Goal: Task Accomplishment & Management: Complete application form

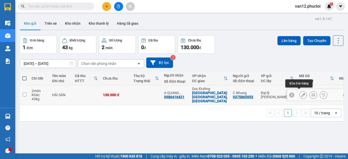
click at [301, 93] on icon at bounding box center [303, 95] width 4 height 4
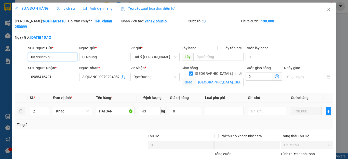
type input "0375865953"
type input "C Nhung"
type input "0986416421"
type input "A QUANG .0979294087"
checkbox input "true"
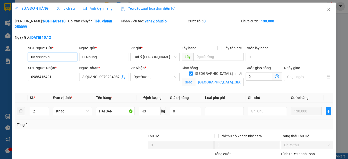
type input "[GEOGRAPHIC_DATA],[GEOGRAPHIC_DATA]"
type input "0"
type input "130.000"
click at [156, 107] on input "43" at bounding box center [150, 111] width 22 height 8
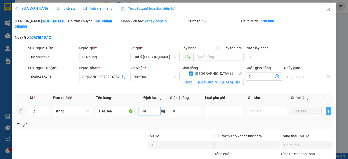
type input "49"
click at [327, 111] on icon "plus" at bounding box center [328, 111] width 3 height 0
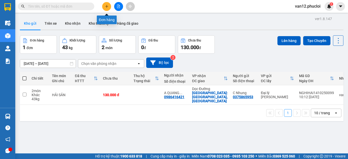
click at [107, 7] on icon "plus" at bounding box center [106, 6] width 0 height 3
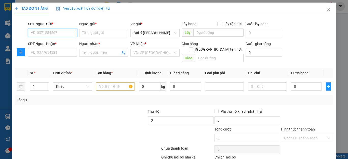
click at [72, 32] on input "SĐT Người Gửi *" at bounding box center [52, 33] width 49 height 8
click at [63, 42] on div "0375865953 - [PERSON_NAME]" at bounding box center [56, 43] width 50 height 6
type input "0375865953"
type input "C Nhung"
type input "0375865953"
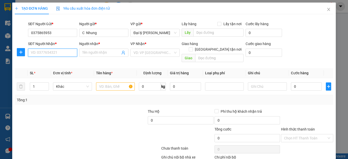
click at [72, 53] on input "SĐT Người Nhận *" at bounding box center [52, 53] width 49 height 8
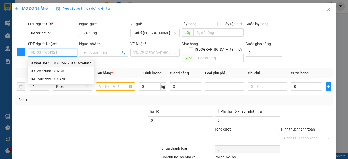
click at [66, 62] on div "0986416421 - A QUANG .0979294087" at bounding box center [61, 63] width 60 height 6
type input "0986416421"
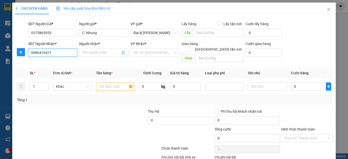
type input "A QUANG .0979294087"
checkbox input "true"
type input "[GEOGRAPHIC_DATA],[GEOGRAPHIC_DATA]"
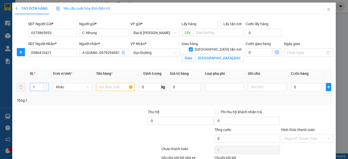
click at [34, 87] on input "1" at bounding box center [39, 87] width 19 height 8
type input "2"
click at [129, 87] on input "text" at bounding box center [115, 87] width 39 height 8
type input "h"
type input "HẢI SẢN"
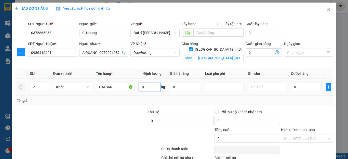
click at [142, 87] on input "0" at bounding box center [150, 87] width 22 height 8
type input "49"
click at [292, 87] on input "0" at bounding box center [306, 87] width 31 height 8
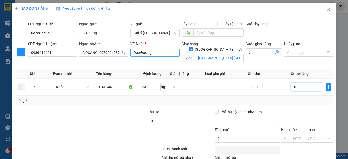
click at [173, 51] on span "Dọc Đường" at bounding box center [154, 53] width 43 height 8
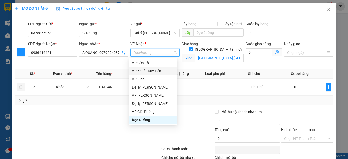
click at [158, 72] on div "VP Khuất Duy Tiến" at bounding box center [153, 71] width 42 height 6
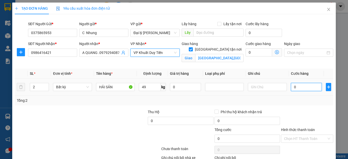
click at [292, 87] on input "0" at bounding box center [306, 87] width 31 height 8
click at [172, 52] on span "VP Khuất Duy Tiến" at bounding box center [154, 53] width 43 height 8
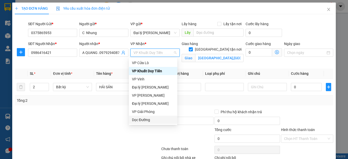
click at [146, 120] on div "Dọc Đường" at bounding box center [153, 120] width 42 height 6
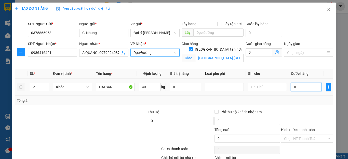
click at [292, 86] on input "0" at bounding box center [306, 87] width 31 height 8
type input "1"
type input "14"
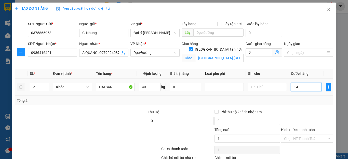
type input "14"
type input "140"
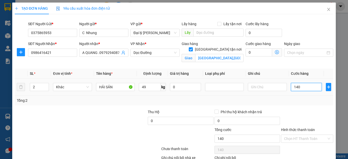
type input "1.400"
type input "14.000"
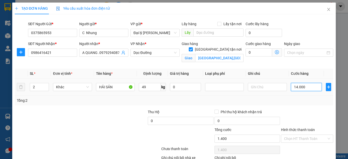
type input "14.000"
type input "140.000"
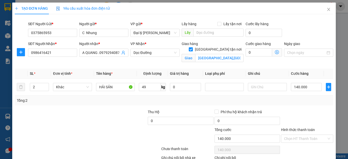
scroll to position [34, 0]
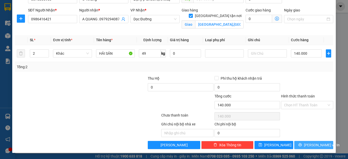
click at [312, 141] on button "[PERSON_NAME] và In" at bounding box center [313, 145] width 39 height 8
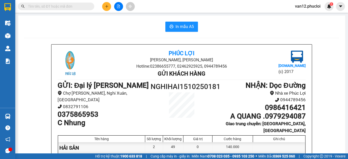
click at [343, 137] on main "In mẫu [GEOGRAPHIC_DATA][PERSON_NAME], Phường Nghi Hương Hotline: 02386655777, …" at bounding box center [174, 77] width 348 height 154
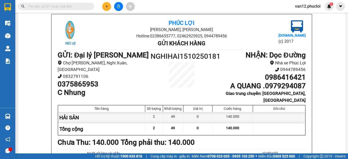
scroll to position [31, 0]
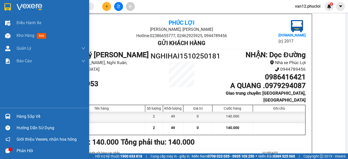
click at [5, 9] on img at bounding box center [7, 7] width 7 height 8
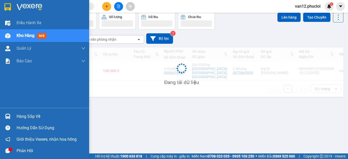
scroll to position [23, 0]
